Goal: Task Accomplishment & Management: Use online tool/utility

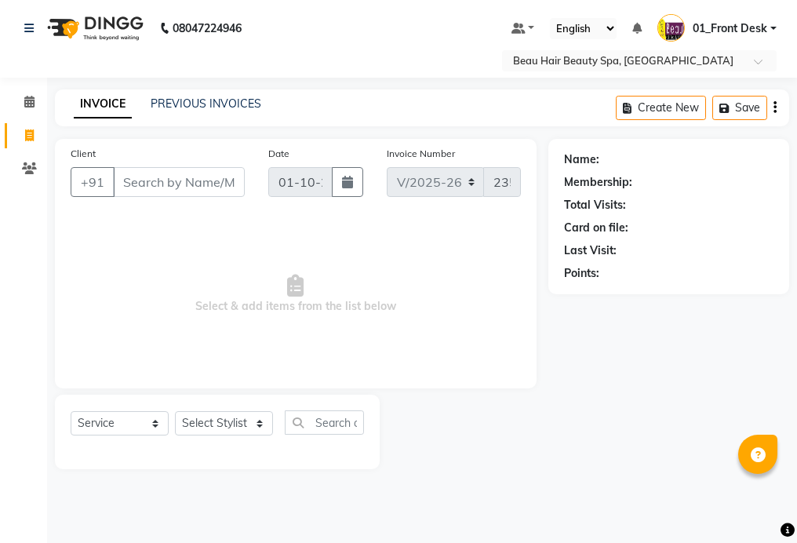
select select "3470"
select select "service"
click at [221, 185] on input "Client" at bounding box center [179, 182] width 132 height 30
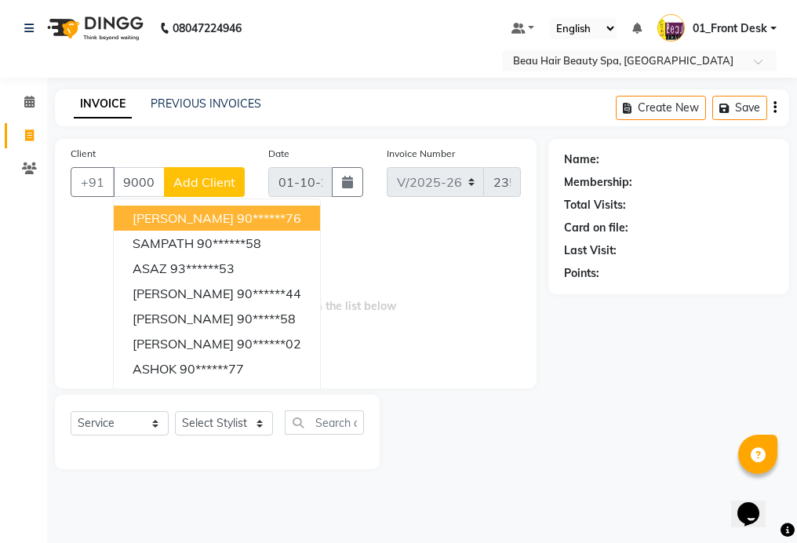
click at [300, 222] on button "[PERSON_NAME] 90******76" at bounding box center [217, 217] width 206 height 25
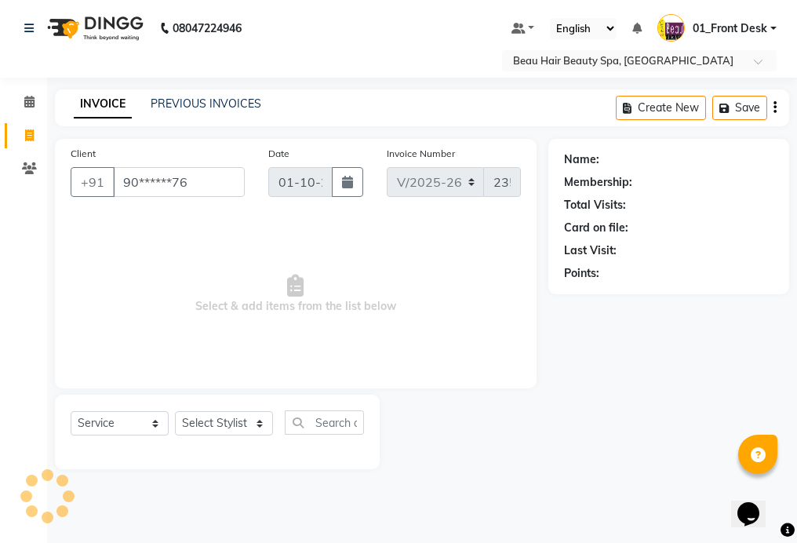
type input "90******76"
select select "1: Object"
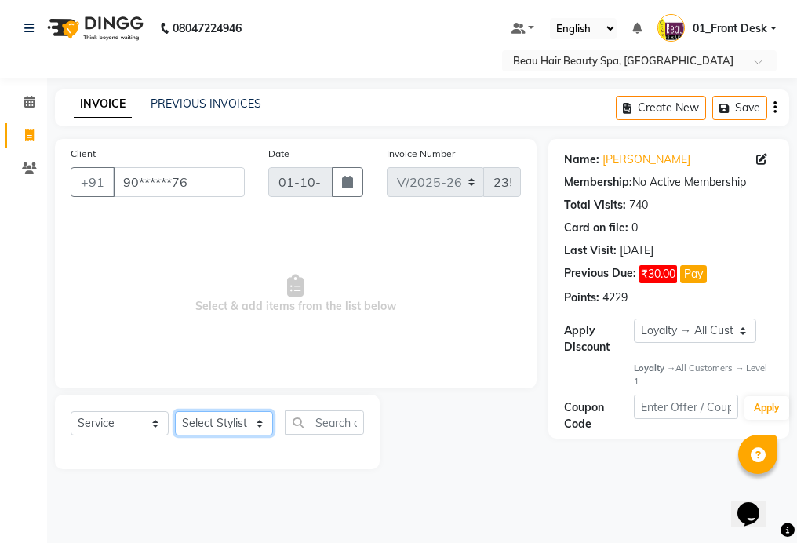
click at [212, 431] on select "Select Stylist 01_Front Desk 04_Lavanya 07_Manjushree 11_Ramesh 15_Adrish 26_Sr…" at bounding box center [224, 423] width 98 height 24
select select "15615"
click at [175, 411] on select "Select Stylist 01_Front Desk 04_Lavanya 07_Manjushree 11_Ramesh 15_Adrish 26_Sr…" at bounding box center [224, 423] width 98 height 24
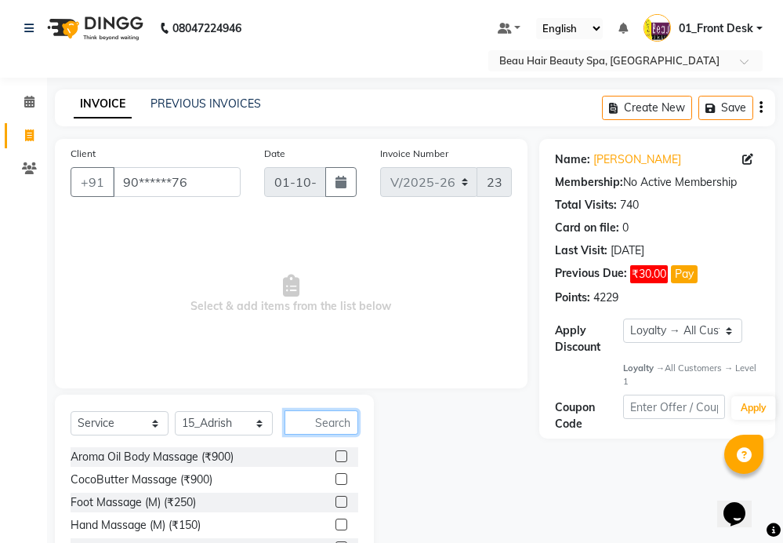
click at [347, 425] on input "text" at bounding box center [322, 422] width 74 height 24
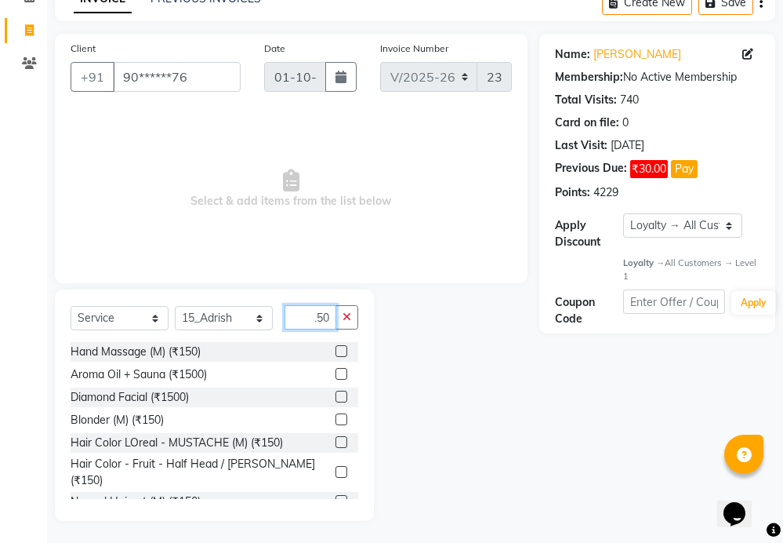
scroll to position [107, 0]
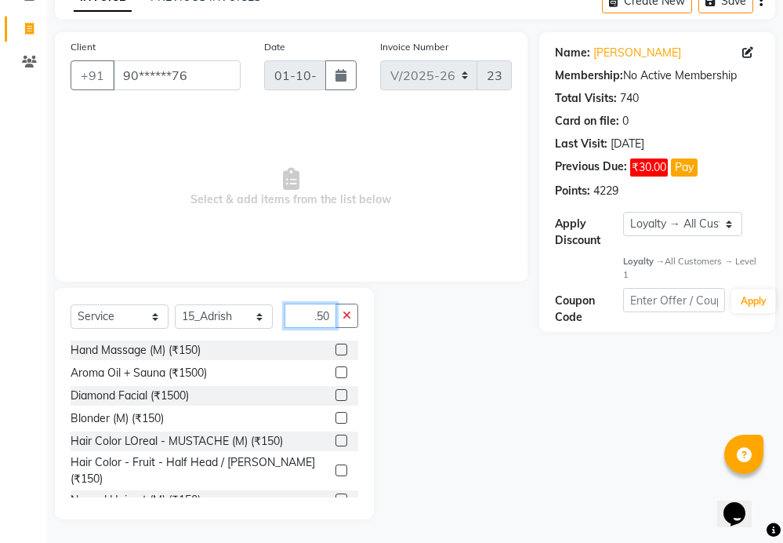
type input "150"
click at [336, 493] on label at bounding box center [342, 499] width 12 height 12
click at [336, 495] on input "checkbox" at bounding box center [341, 500] width 10 height 10
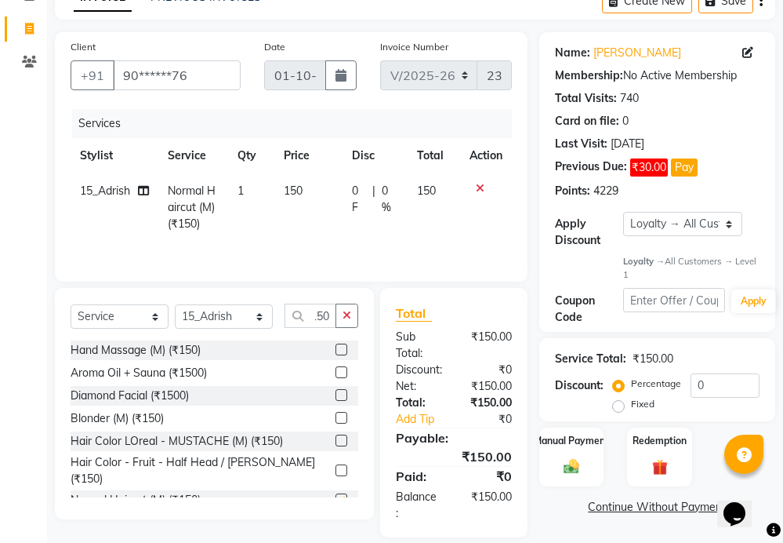
scroll to position [0, 0]
checkbox input "false"
click at [350, 319] on icon "button" at bounding box center [347, 315] width 9 height 11
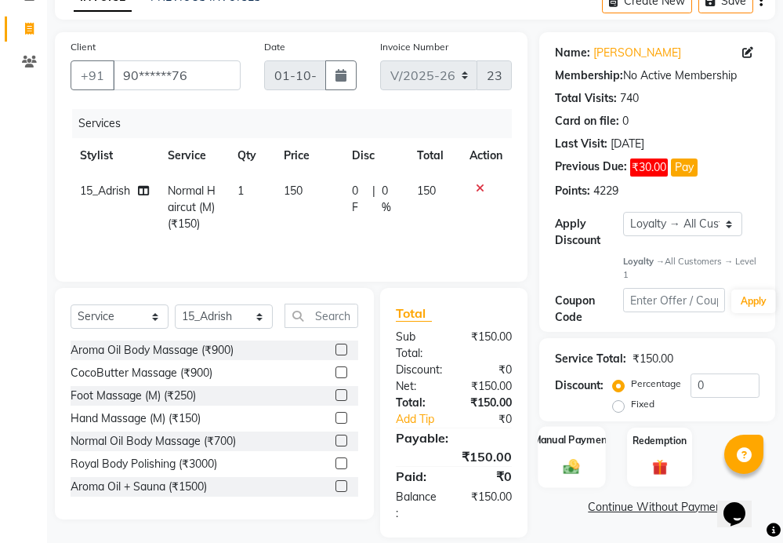
click at [557, 455] on div "Manual Payment" at bounding box center [571, 456] width 67 height 61
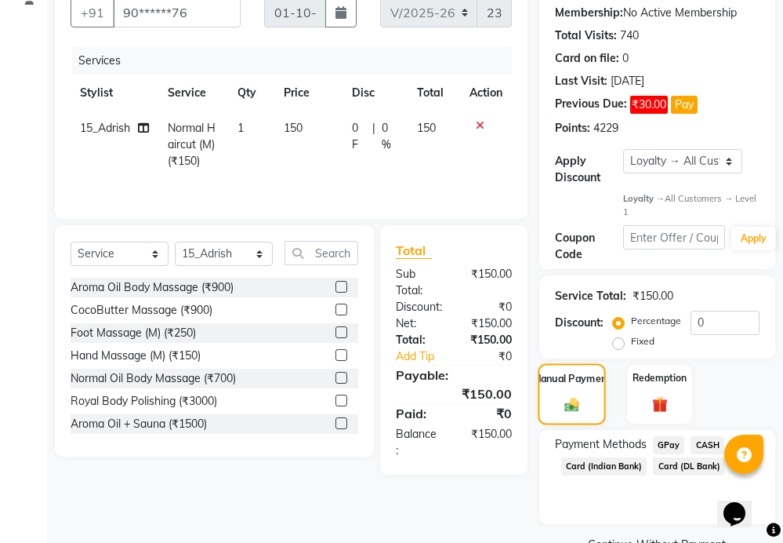
scroll to position [128, 0]
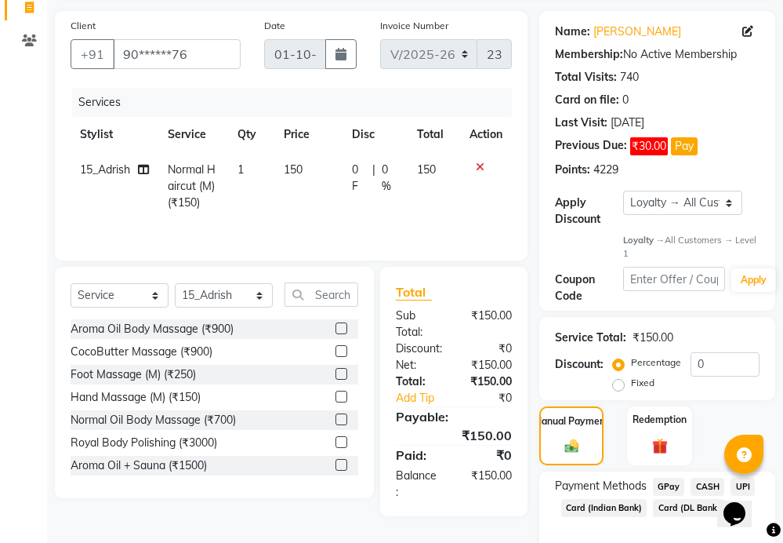
click at [706, 484] on span "CASH" at bounding box center [708, 486] width 34 height 18
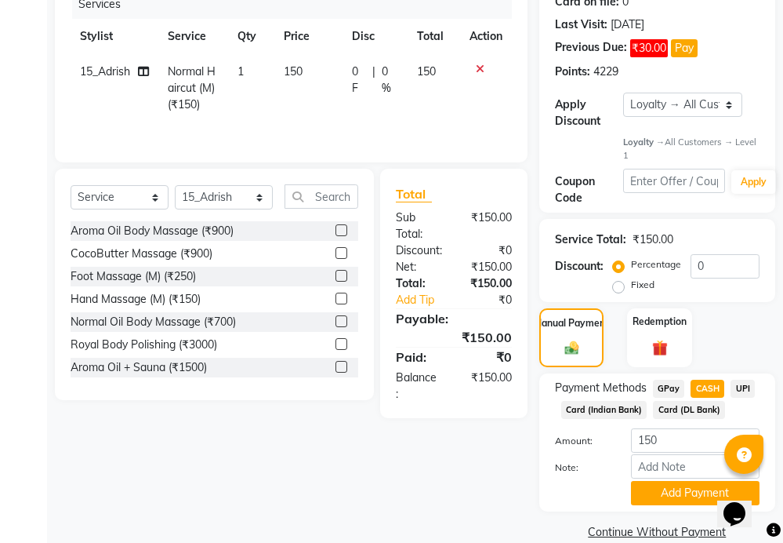
scroll to position [250, 0]
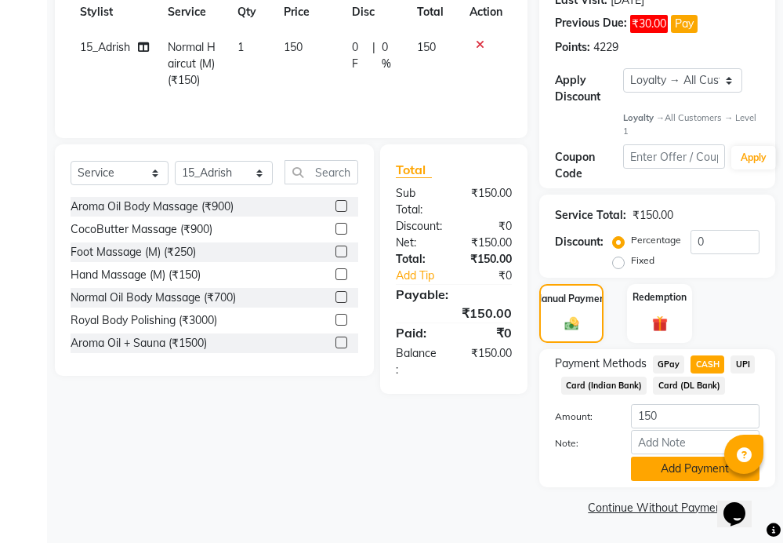
click at [699, 463] on button "Add Payment" at bounding box center [695, 468] width 129 height 24
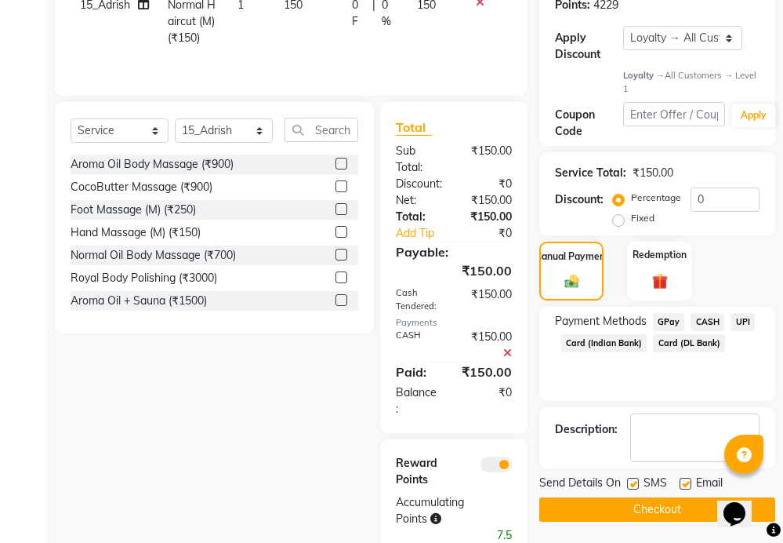
scroll to position [334, 0]
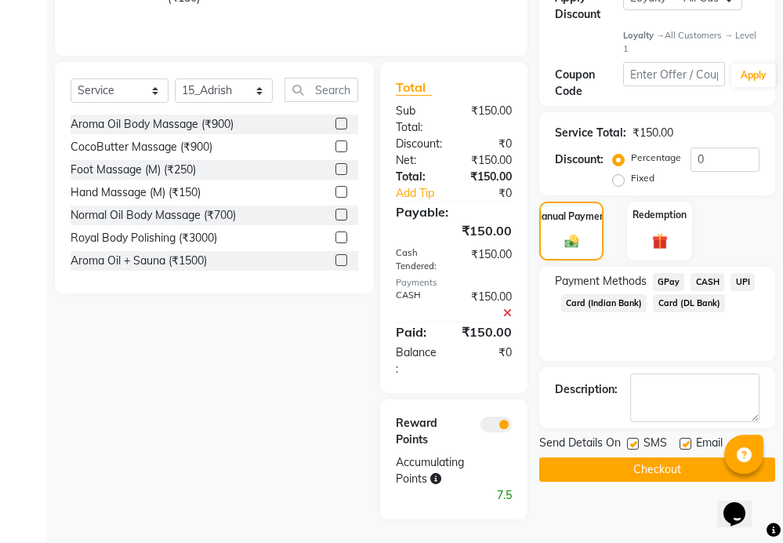
click at [671, 461] on button "Checkout" at bounding box center [657, 469] width 236 height 24
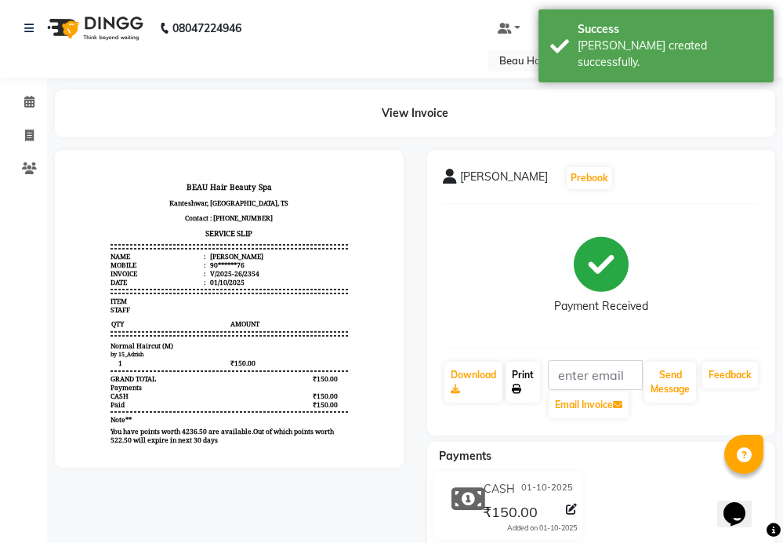
click at [531, 383] on link "Print" at bounding box center [523, 381] width 34 height 41
